Goal: Navigation & Orientation: Find specific page/section

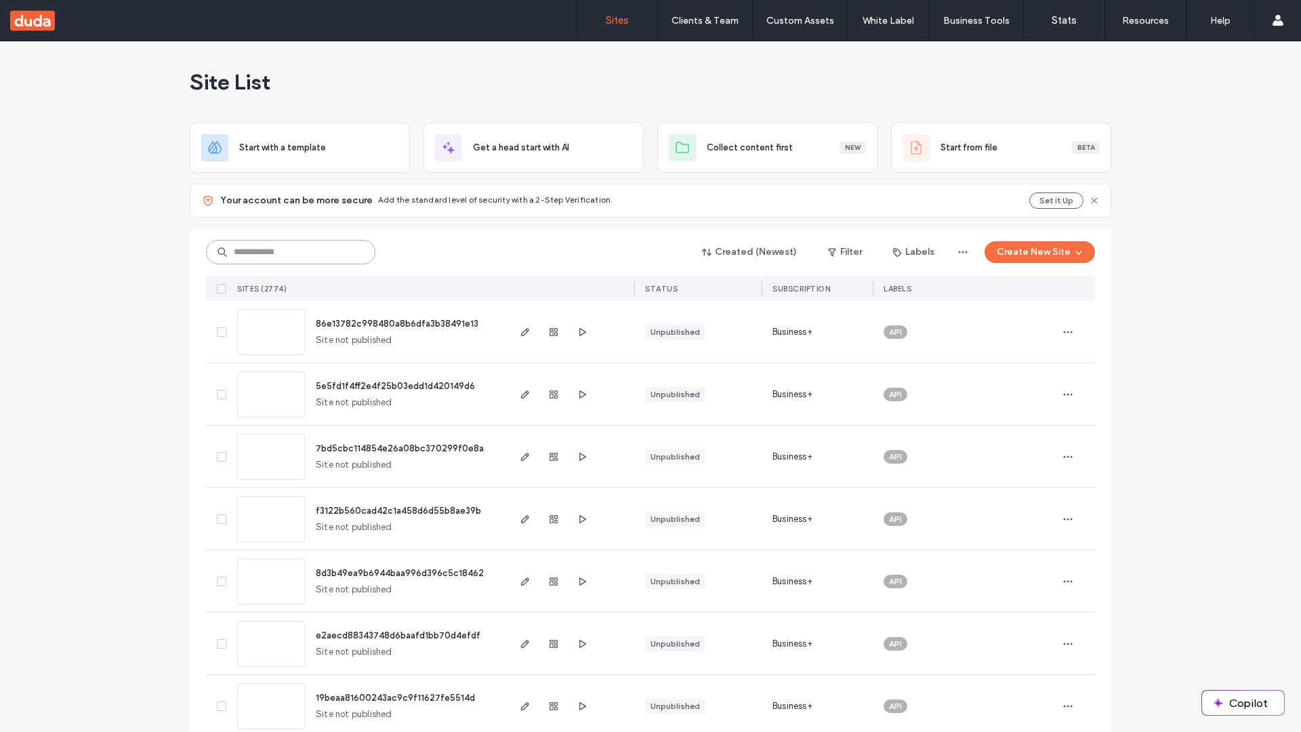
click at [286, 252] on input at bounding box center [290, 252] width 169 height 24
type input "**********"
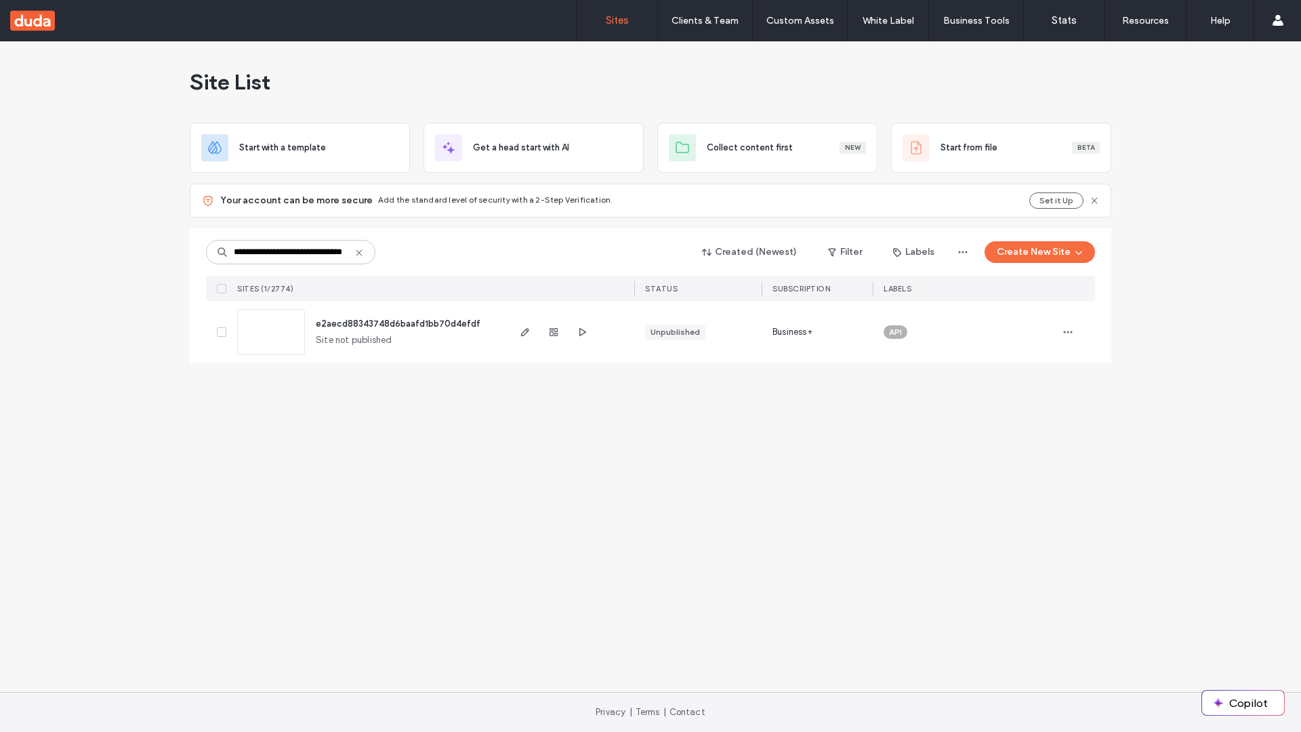
click at [399, 323] on span "e2aecd88343748d6baafd1bb70d4efdf" at bounding box center [398, 324] width 165 height 10
